Goal: Information Seeking & Learning: Learn about a topic

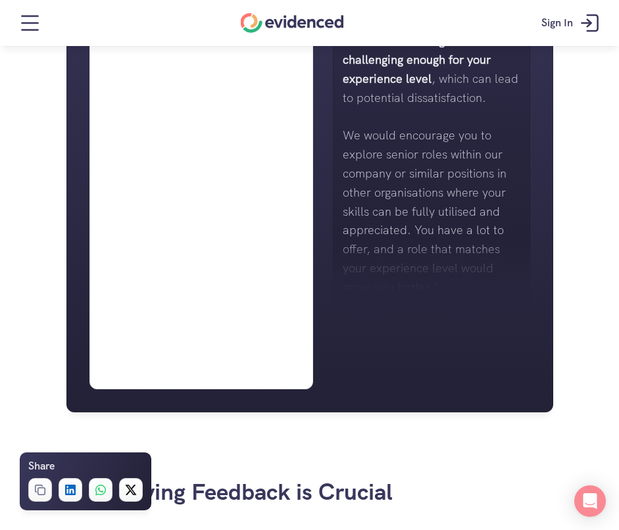
scroll to position [1052, 0]
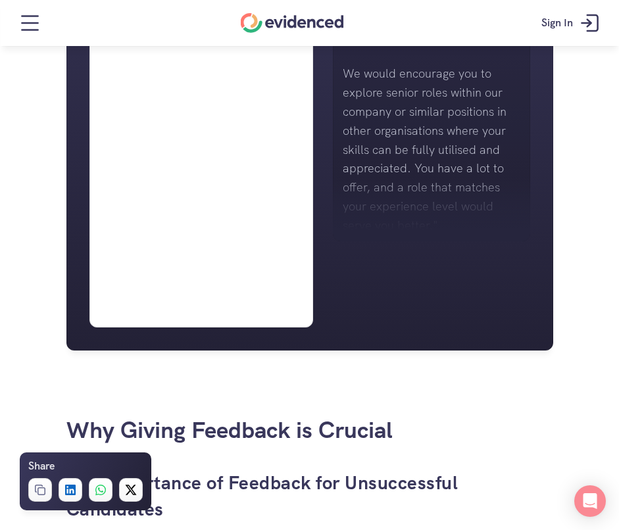
click at [469, 196] on div at bounding box center [431, 209] width 197 height 66
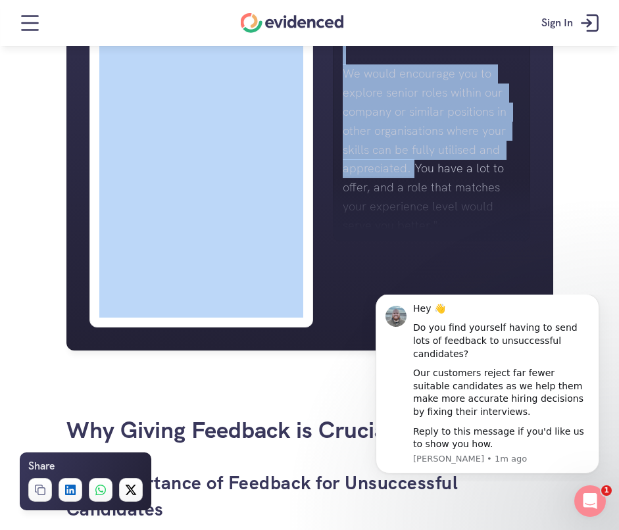
drag, startPoint x: 411, startPoint y: 165, endPoint x: 358, endPoint y: 80, distance: 100.2
drag, startPoint x: 358, startPoint y: 80, endPoint x: 349, endPoint y: 76, distance: 10.0
click at [356, 78] on h4 "Want to make more accurate hiring decisions?" at bounding box center [234, 71] width 270 height 21
drag, startPoint x: 348, startPoint y: 76, endPoint x: 401, endPoint y: 141, distance: 83.7
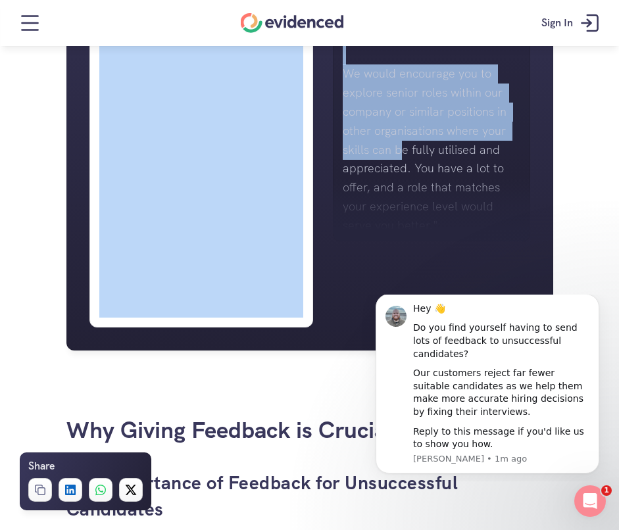
click at [401, 141] on p "We would encourage you to explore senior roles within our company or similar po…" at bounding box center [432, 149] width 178 height 170
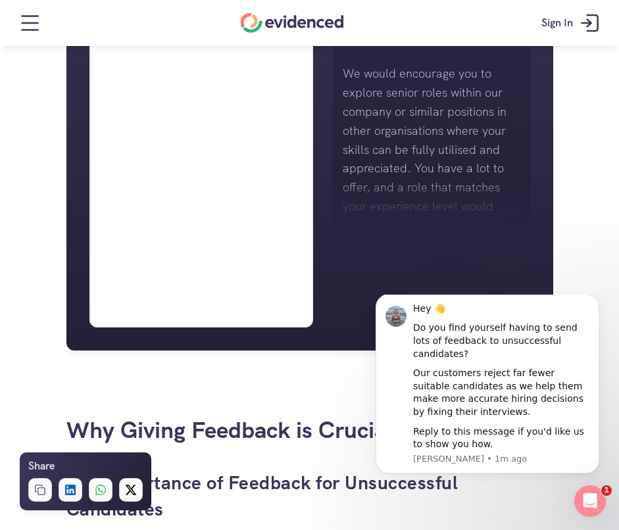
drag, startPoint x: 413, startPoint y: 167, endPoint x: 385, endPoint y: 97, distance: 75.8
click at [385, 97] on p "We would encourage you to explore senior roles within our company or similar po…" at bounding box center [432, 149] width 178 height 170
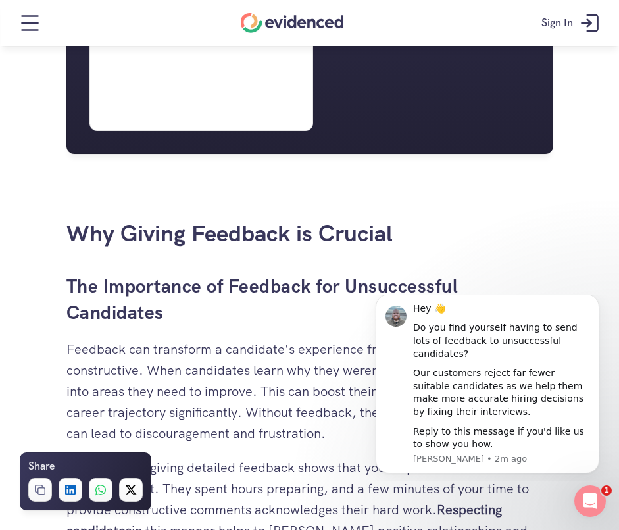
scroll to position [1250, 0]
